Goal: Task Accomplishment & Management: Manage account settings

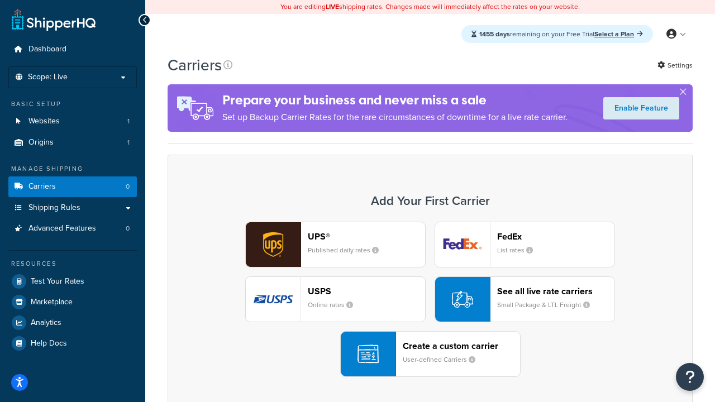
click at [430, 299] on div "UPS® Published daily rates FedEx List rates USPS Online rates See all live rate…" at bounding box center [430, 299] width 502 height 155
click at [556, 236] on header "FedEx" at bounding box center [555, 236] width 117 height 11
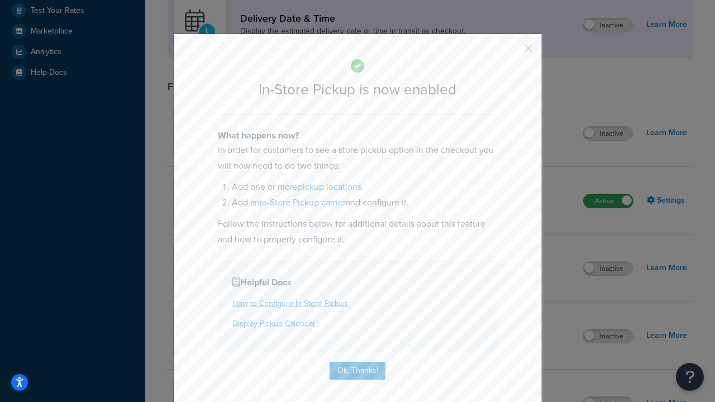
scroll to position [313, 0]
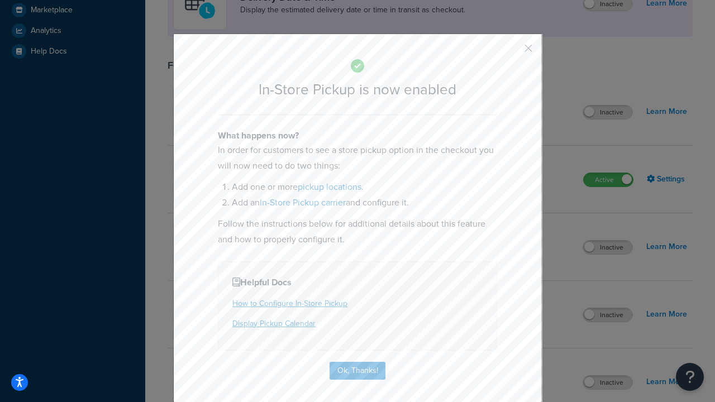
click at [512, 52] on button "button" at bounding box center [512, 52] width 3 height 3
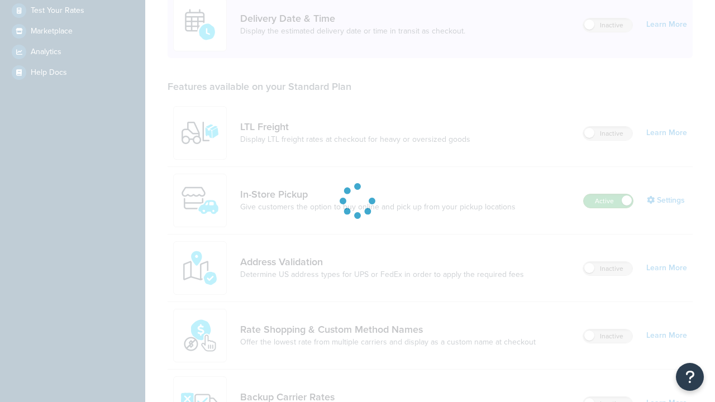
click at [608, 194] on label "Active" at bounding box center [608, 200] width 49 height 13
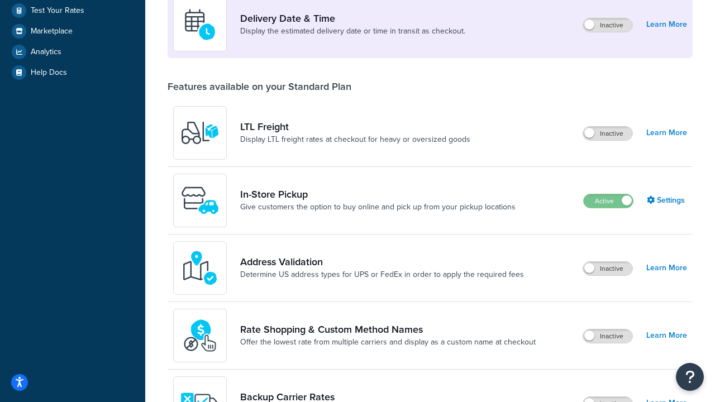
scroll to position [487, 0]
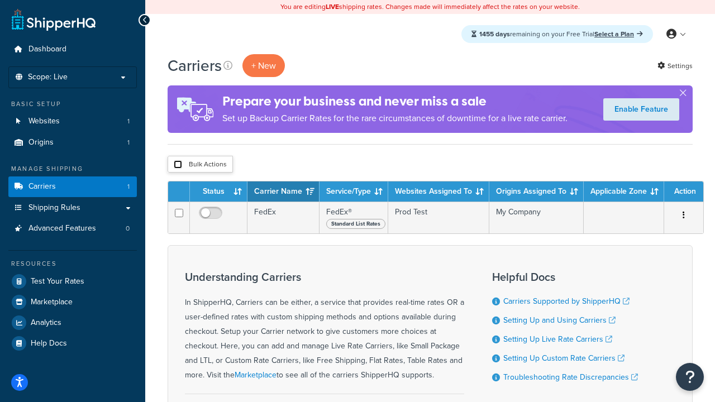
click at [178, 165] on input "checkbox" at bounding box center [178, 164] width 8 height 8
checkbox input "true"
click at [0, 0] on button "Delete" at bounding box center [0, 0] width 0 height 0
